Goal: Find specific page/section

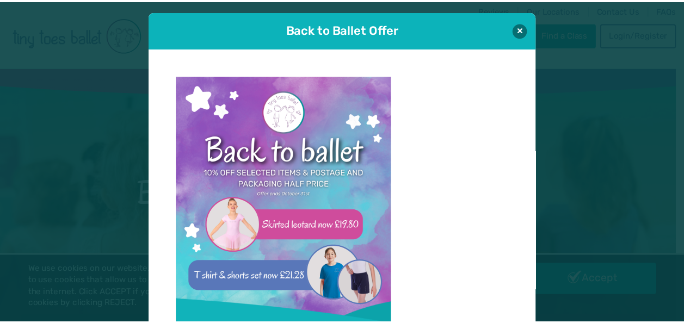
scroll to position [11, 0]
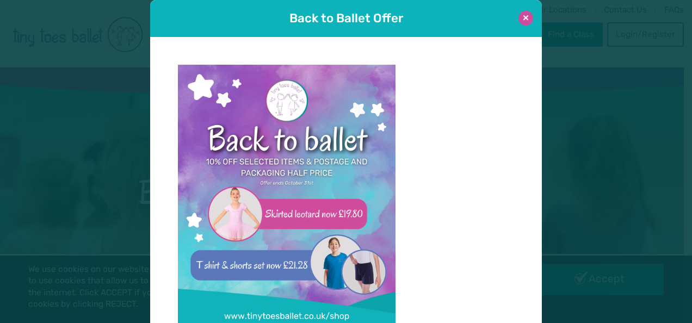
click at [519, 17] on button at bounding box center [526, 18] width 15 height 15
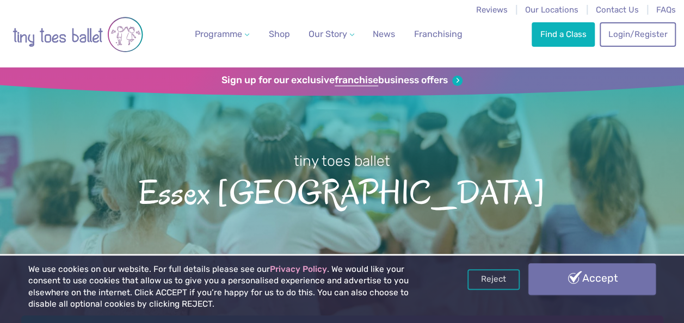
click at [573, 276] on link "Accept" at bounding box center [591, 279] width 127 height 32
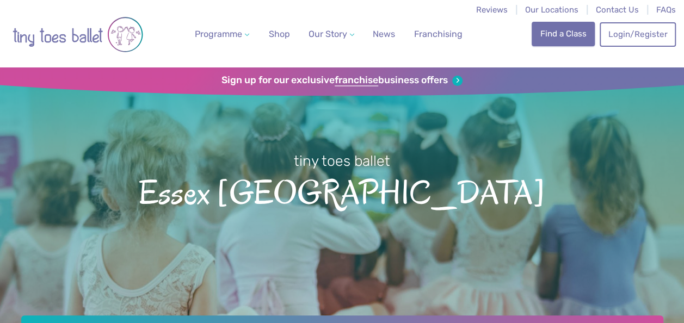
click at [566, 35] on link "Find a Class" at bounding box center [563, 34] width 63 height 24
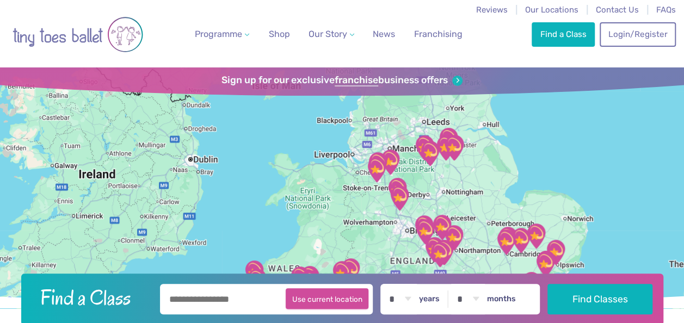
click at [360, 306] on button "Use current location" at bounding box center [327, 298] width 83 height 21
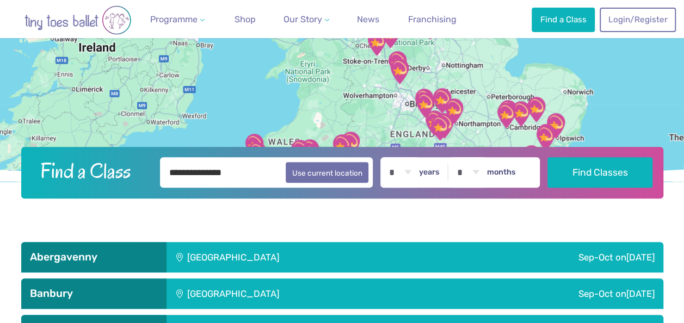
scroll to position [140, 0]
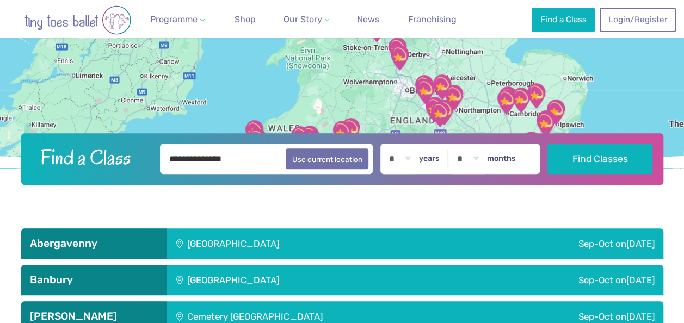
type input "**********"
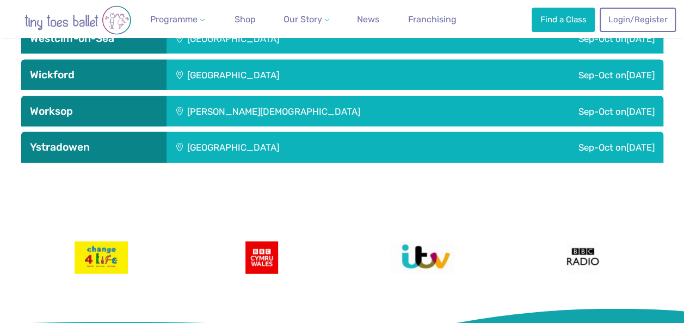
scroll to position [3180, 0]
